Goal: Information Seeking & Learning: Learn about a topic

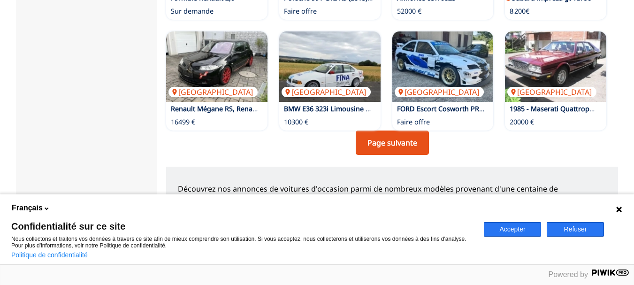
scroll to position [714, 0]
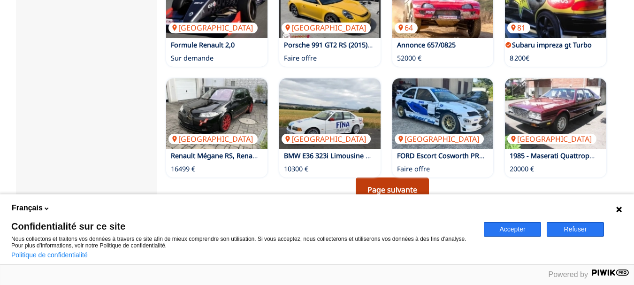
click at [395, 177] on link "Page suivante" at bounding box center [392, 189] width 73 height 24
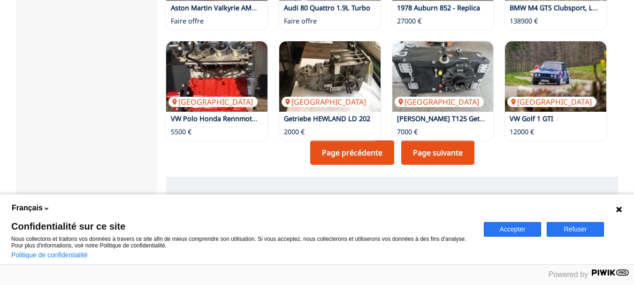
scroll to position [845, 0]
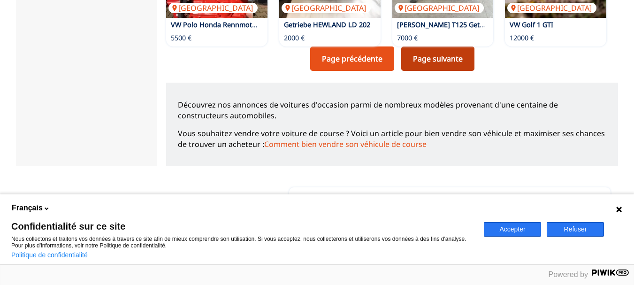
click at [433, 46] on link "Page suivante" at bounding box center [437, 58] width 73 height 24
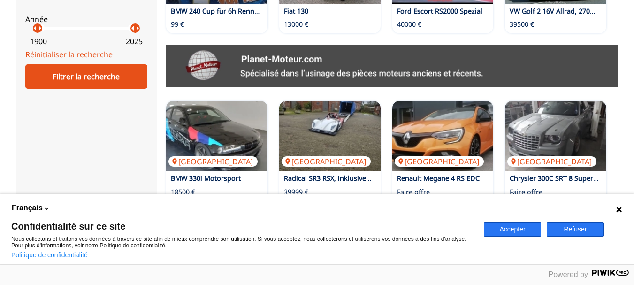
scroll to position [376, 0]
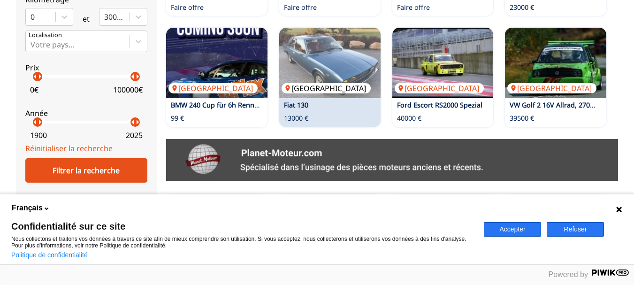
click at [297, 83] on p "[GEOGRAPHIC_DATA]" at bounding box center [326, 88] width 89 height 10
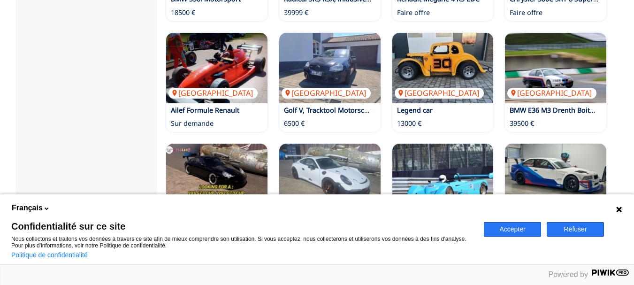
scroll to position [704, 0]
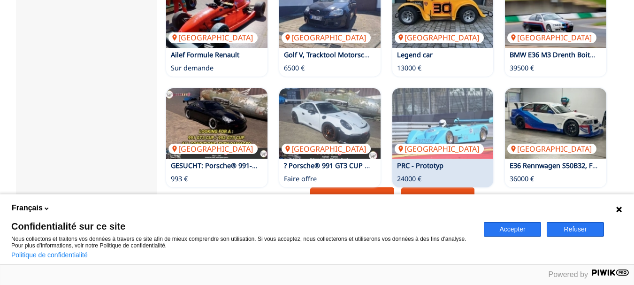
click at [432, 187] on link "Page suivante" at bounding box center [437, 199] width 73 height 24
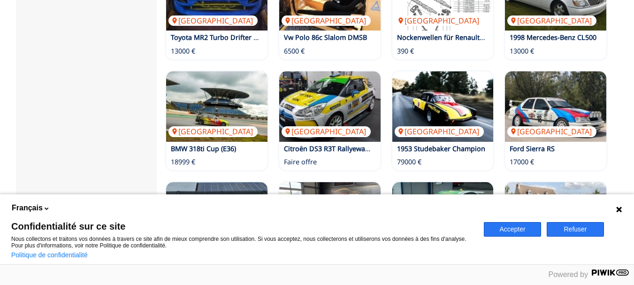
scroll to position [704, 0]
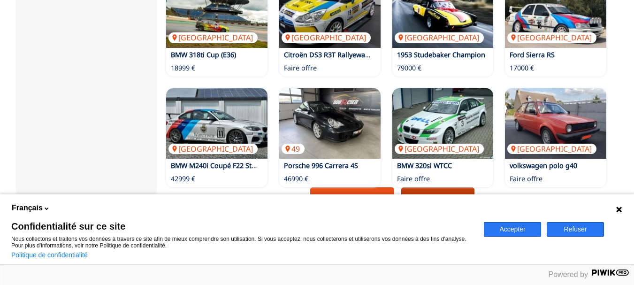
click at [438, 187] on link "Page suivante" at bounding box center [437, 199] width 73 height 24
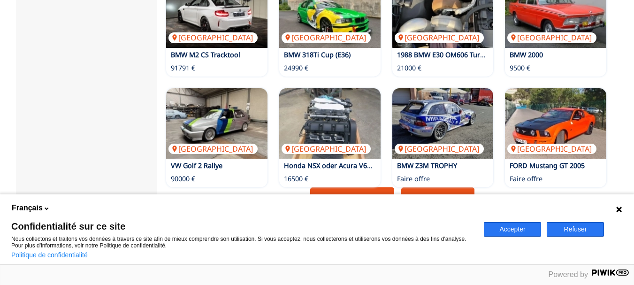
scroll to position [751, 0]
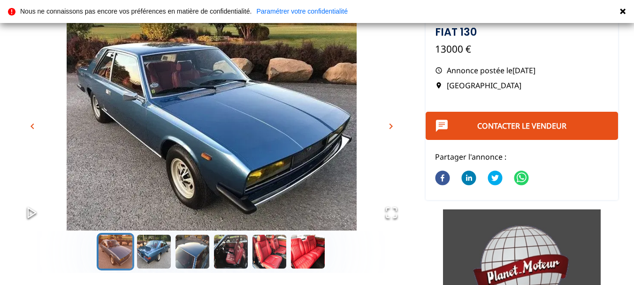
scroll to position [47, 0]
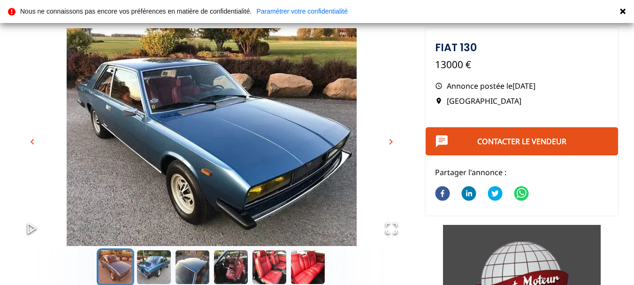
click at [397, 142] on span "chevron_right" at bounding box center [390, 141] width 11 height 11
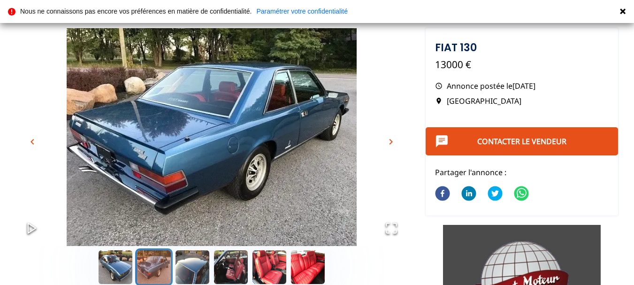
click at [400, 141] on img "Go to Slide 2" at bounding box center [212, 136] width 392 height 217
click at [391, 141] on span "chevron_right" at bounding box center [390, 141] width 11 height 11
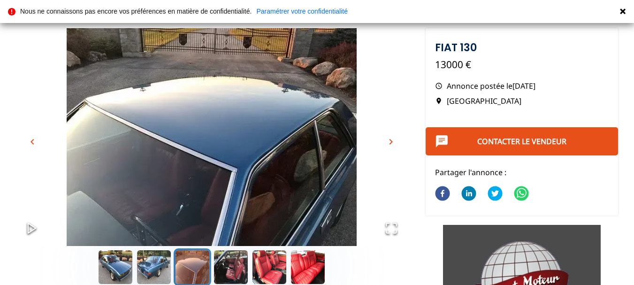
click at [391, 141] on span "chevron_right" at bounding box center [390, 141] width 11 height 11
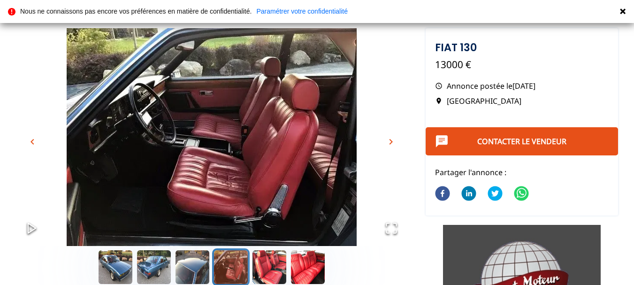
click at [391, 141] on span "chevron_right" at bounding box center [390, 141] width 11 height 11
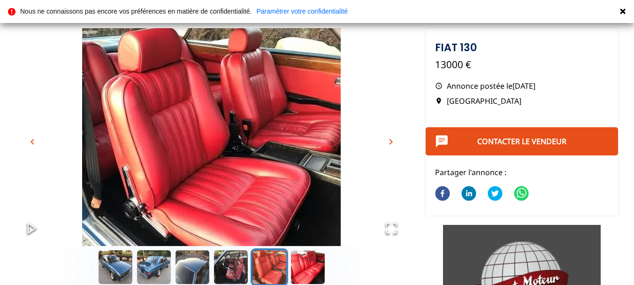
click at [391, 141] on span "chevron_right" at bounding box center [390, 141] width 11 height 11
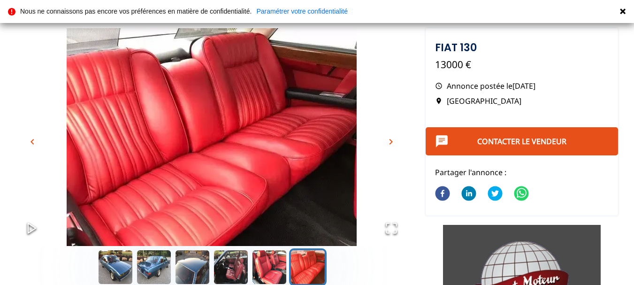
click at [391, 139] on span "chevron_right" at bounding box center [390, 141] width 11 height 11
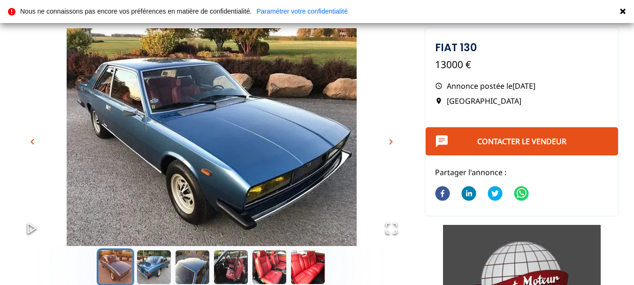
click at [391, 139] on span "chevron_right" at bounding box center [390, 141] width 11 height 11
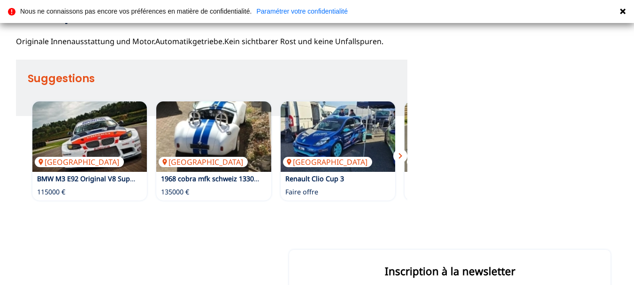
scroll to position [516, 0]
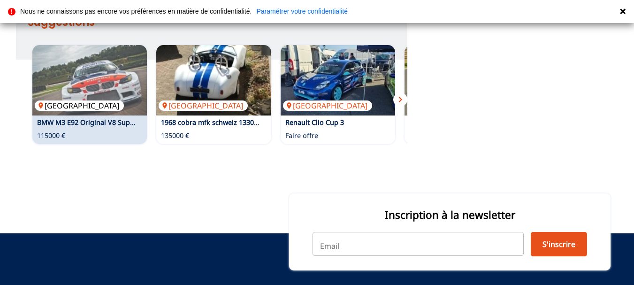
click at [55, 106] on p "[GEOGRAPHIC_DATA]" at bounding box center [79, 105] width 89 height 10
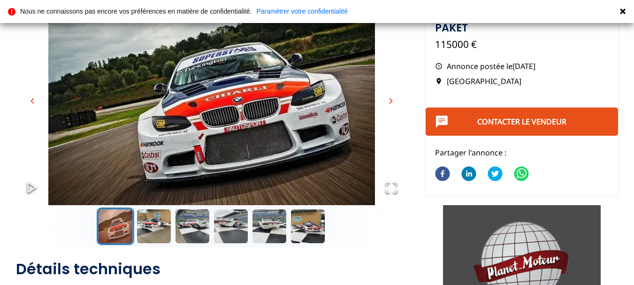
scroll to position [94, 0]
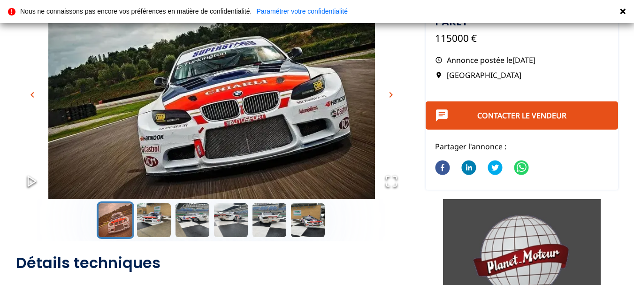
click at [394, 96] on span "chevron_right" at bounding box center [390, 94] width 11 height 11
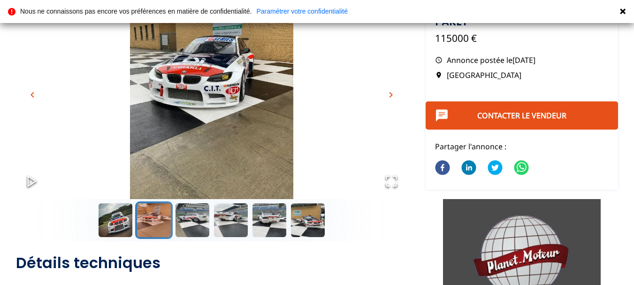
click at [396, 94] on span "chevron_right" at bounding box center [390, 94] width 11 height 11
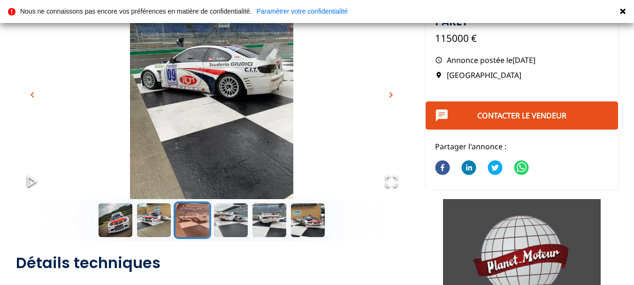
click at [397, 93] on span "chevron_right" at bounding box center [390, 94] width 11 height 11
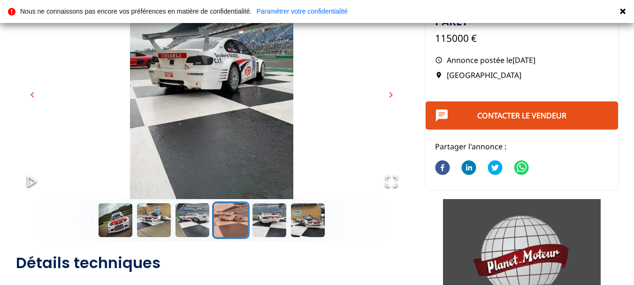
click at [397, 93] on span "chevron_right" at bounding box center [390, 94] width 11 height 11
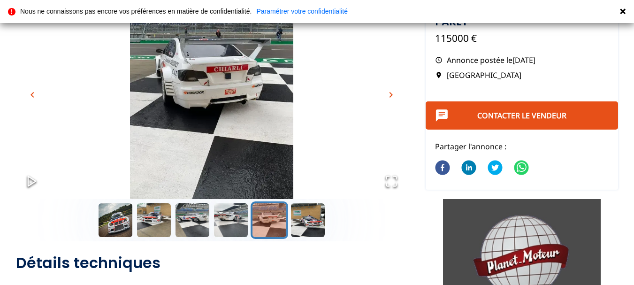
click at [397, 93] on span "chevron_right" at bounding box center [390, 94] width 11 height 11
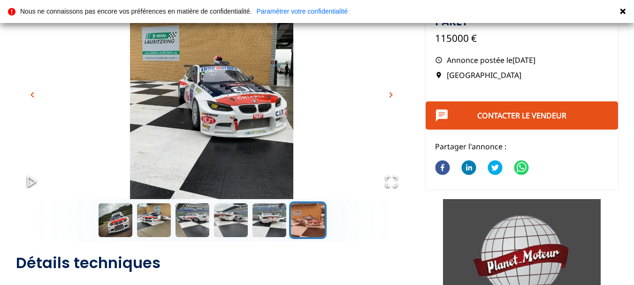
click at [397, 93] on span "chevron_right" at bounding box center [390, 94] width 11 height 11
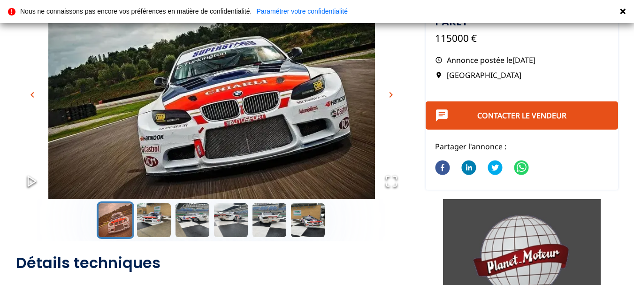
click at [397, 93] on span "chevron_right" at bounding box center [390, 94] width 11 height 11
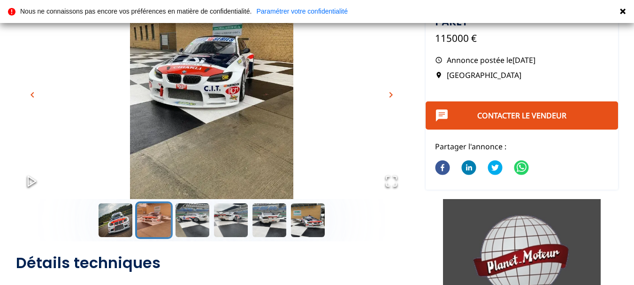
click at [400, 91] on img "Go to Slide 2" at bounding box center [212, 89] width 392 height 217
click at [390, 94] on span "chevron_right" at bounding box center [390, 94] width 11 height 11
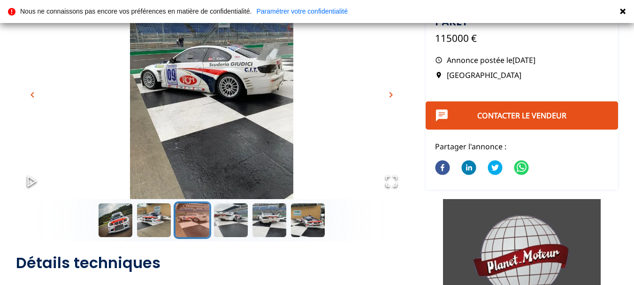
click at [390, 94] on span "chevron_right" at bounding box center [390, 94] width 11 height 11
